Goal: Information Seeking & Learning: Find specific fact

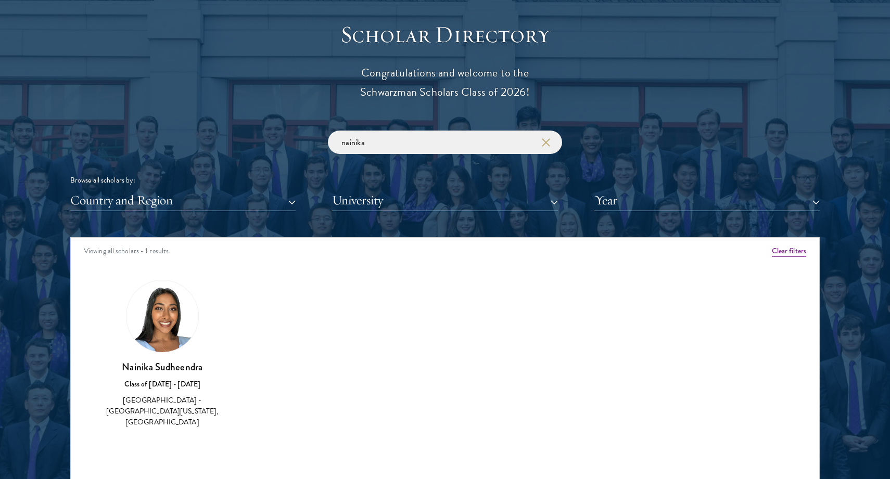
click at [508, 156] on div "nainika Browse all scholars by: Country and Region All Countries and Regions [G…" at bounding box center [444, 171] width 749 height 81
click at [508, 147] on input "nainika" at bounding box center [445, 142] width 234 height 23
click button "submit" at bounding box center [0, 0] width 0 height 0
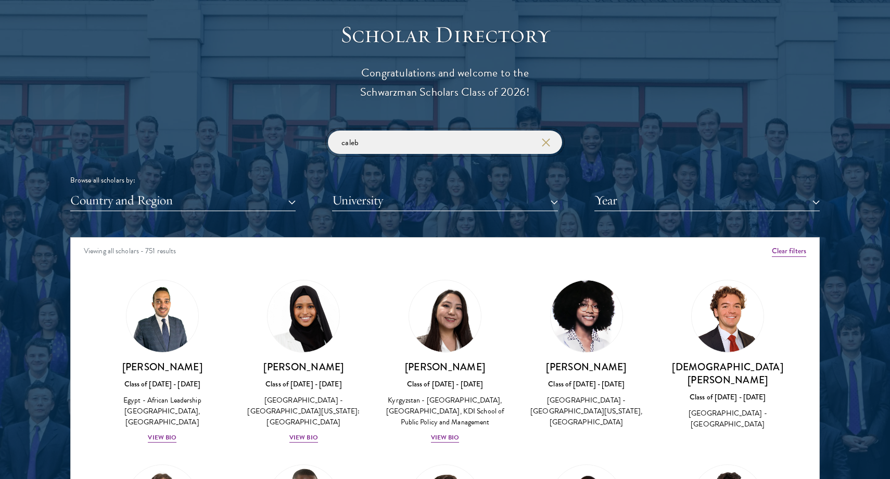
type input "caleb"
click button "submit" at bounding box center [0, 0] width 0 height 0
